Goal: Find specific page/section: Find specific page/section

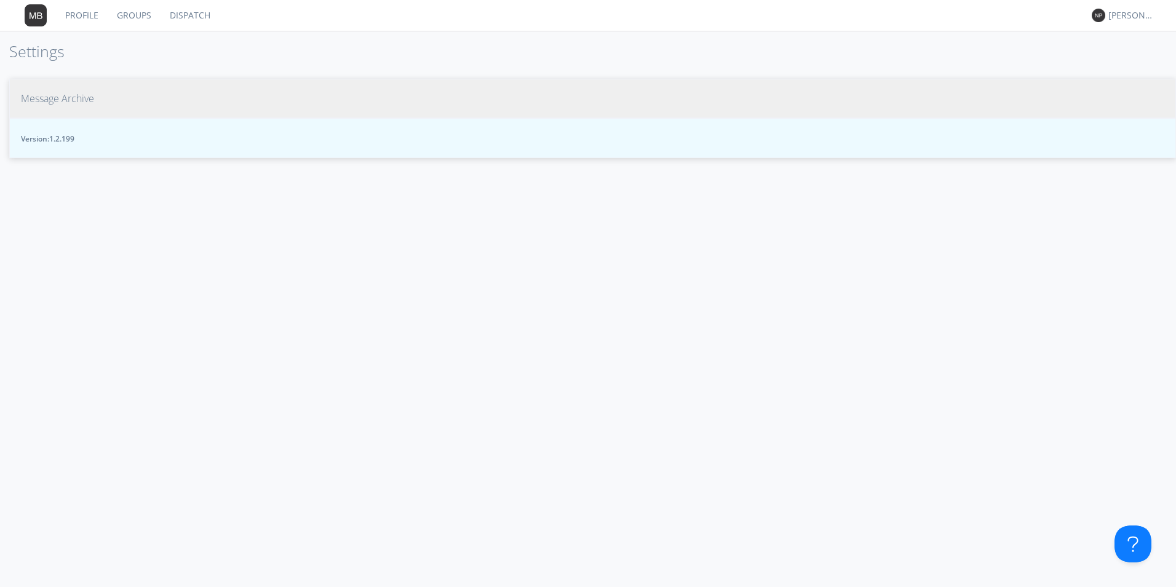
click at [56, 99] on span "Message Archive" at bounding box center [57, 99] width 73 height 14
click at [60, 100] on span "Message Archive" at bounding box center [57, 99] width 73 height 14
click at [64, 95] on span "Message Archive" at bounding box center [57, 99] width 73 height 14
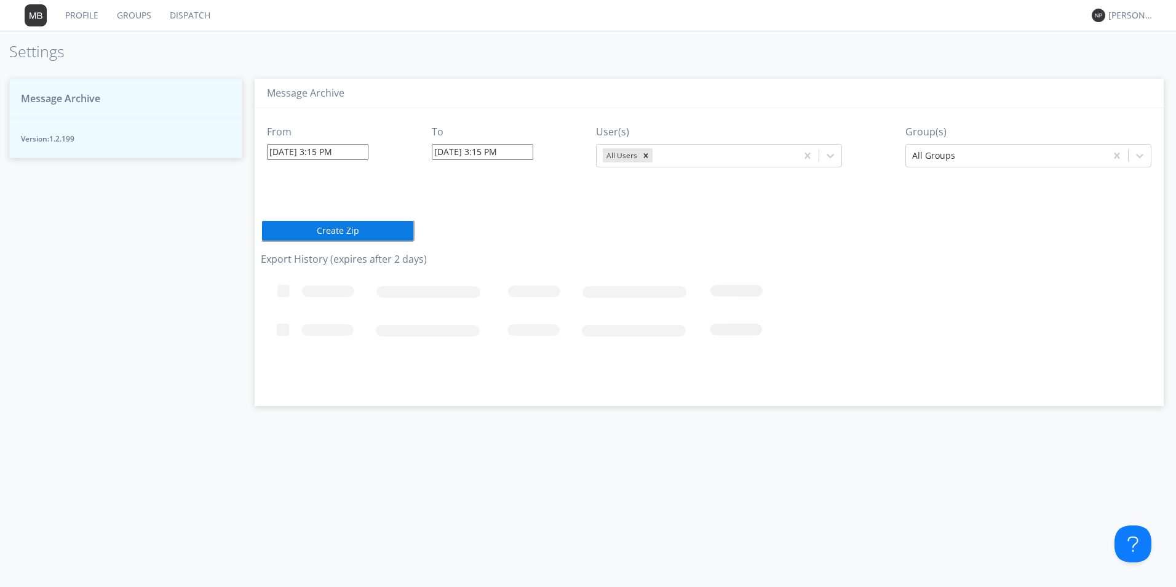
click at [100, 100] on span "Message Archive" at bounding box center [60, 99] width 79 height 14
drag, startPoint x: 101, startPoint y: 98, endPoint x: 186, endPoint y: 83, distance: 86.1
click at [104, 95] on button "Message Archive" at bounding box center [125, 99] width 233 height 40
click at [424, 83] on div "Message Archive" at bounding box center [709, 94] width 909 height 30
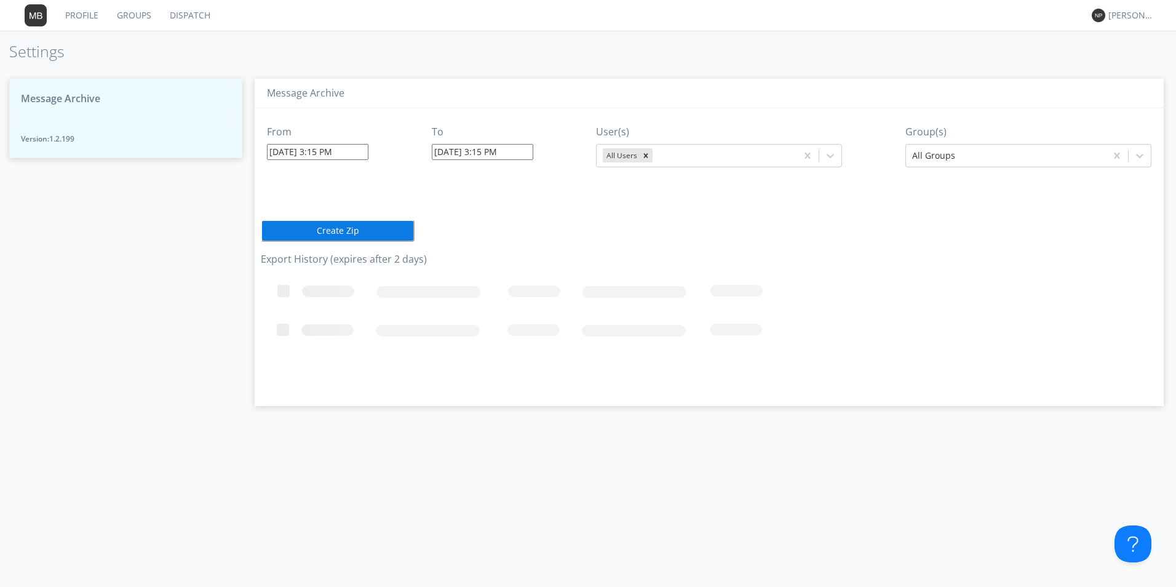
drag, startPoint x: 375, startPoint y: 301, endPoint x: 389, endPoint y: 293, distance: 16.2
click at [376, 299] on icon "Loading..." at bounding box center [599, 332] width 676 height 123
drag, startPoint x: 389, startPoint y: 293, endPoint x: 453, endPoint y: 293, distance: 63.3
click at [399, 290] on rect at bounding box center [599, 332] width 676 height 123
drag, startPoint x: 453, startPoint y: 293, endPoint x: 475, endPoint y: 287, distance: 23.0
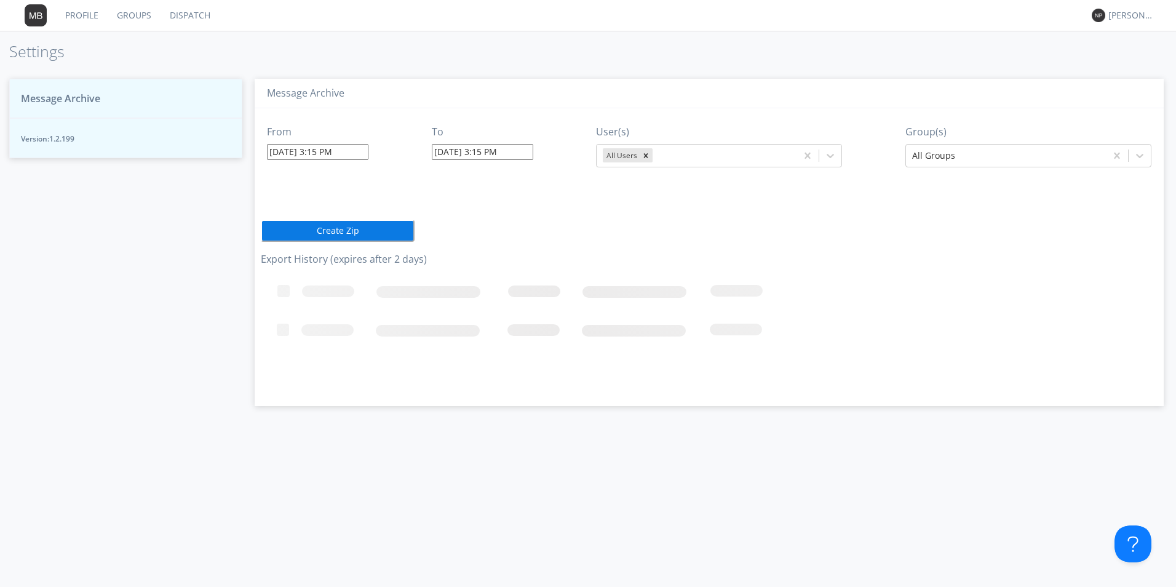
click at [459, 292] on rect at bounding box center [599, 332] width 676 height 123
click at [478, 286] on icon "Loading..." at bounding box center [599, 332] width 676 height 123
